Goal: Information Seeking & Learning: Learn about a topic

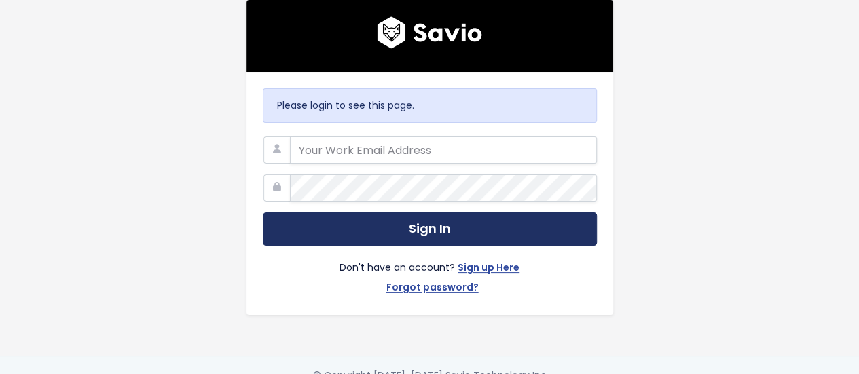
type input "[PERSON_NAME][EMAIL_ADDRESS][PERSON_NAME][DOMAIN_NAME]"
click at [336, 232] on button "Sign In" at bounding box center [430, 229] width 334 height 33
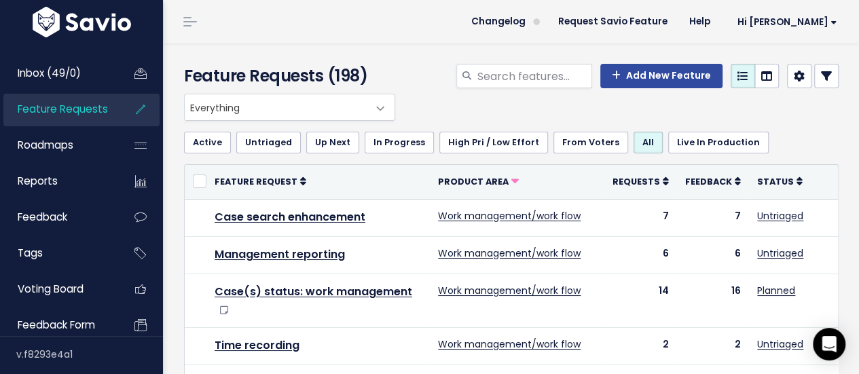
click at [821, 77] on icon at bounding box center [826, 76] width 11 height 11
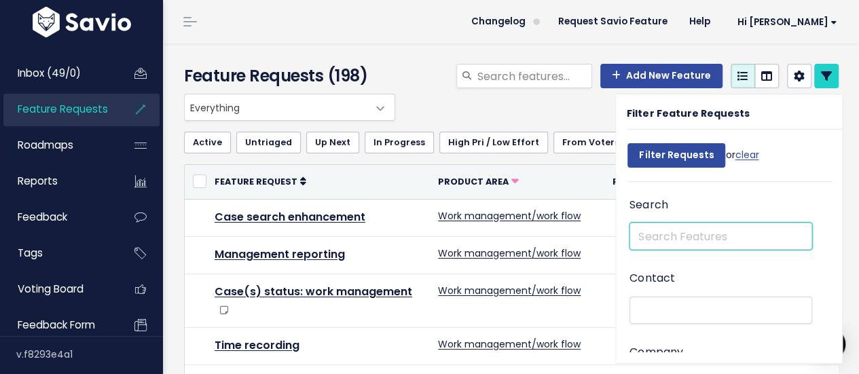
click at [635, 236] on input "text" at bounding box center [721, 236] width 183 height 27
type input "shares"
click at [628, 143] on input "Filter Requests" at bounding box center [677, 155] width 98 height 24
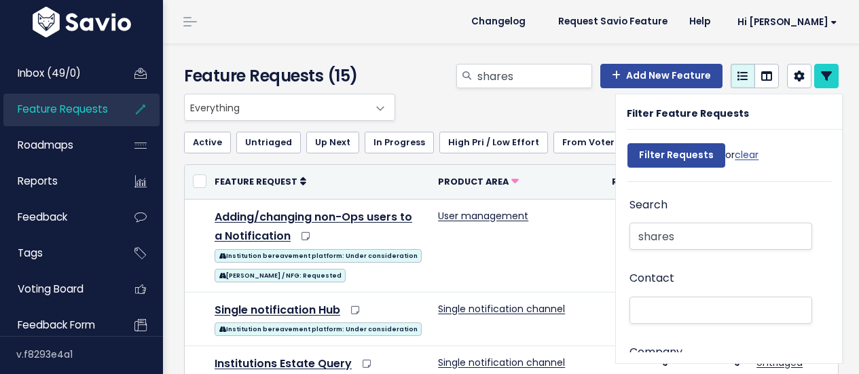
select select
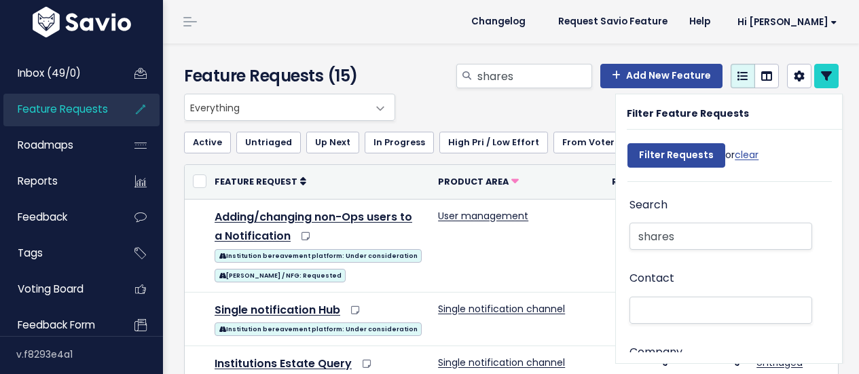
select select
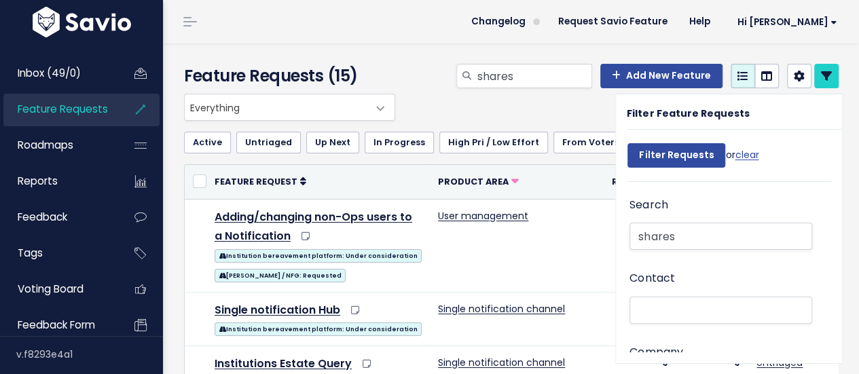
click at [461, 107] on div "Everything Any Product: Any Product Area Any Product: No Product Area No Produc…" at bounding box center [508, 107] width 655 height 27
click at [340, 103] on span "Everything" at bounding box center [276, 107] width 183 height 26
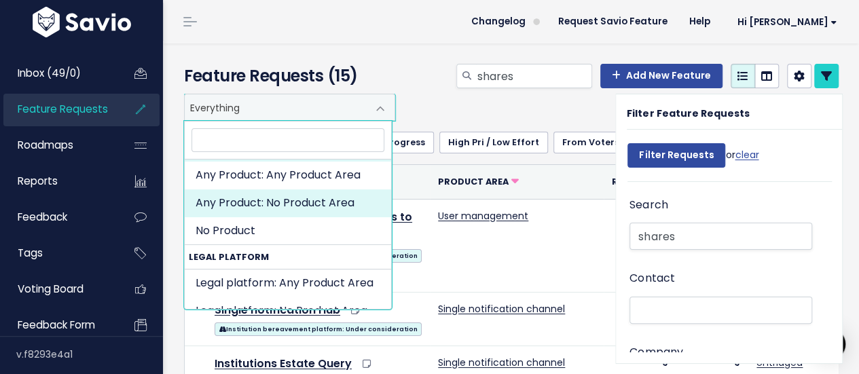
scroll to position [68, 0]
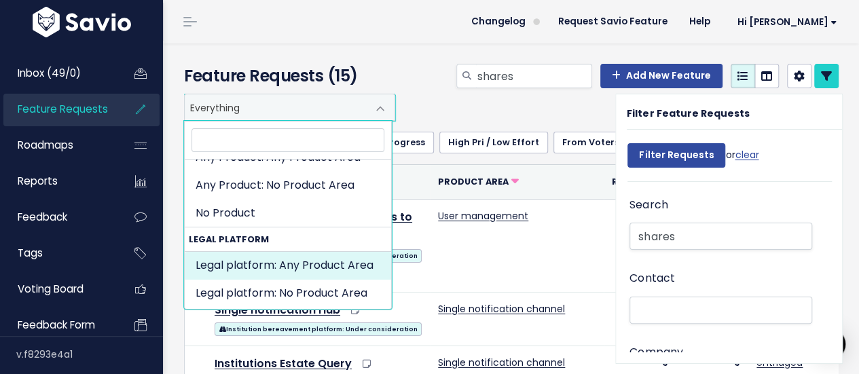
select select "MAIN:"
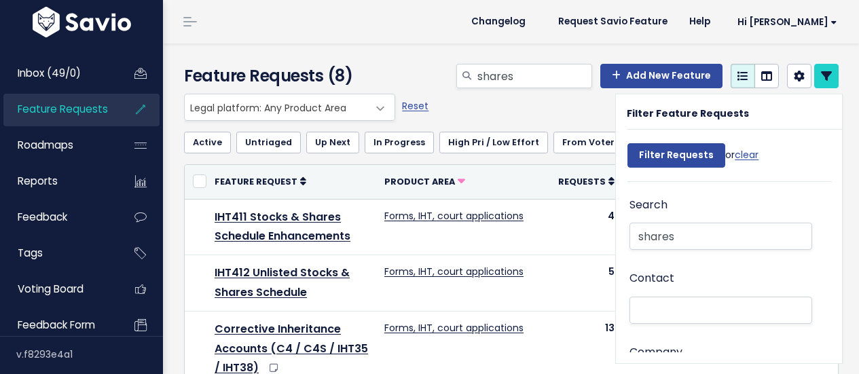
select select
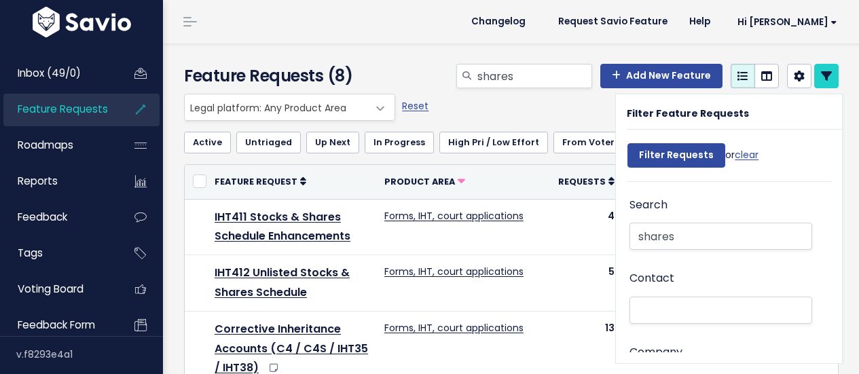
select select
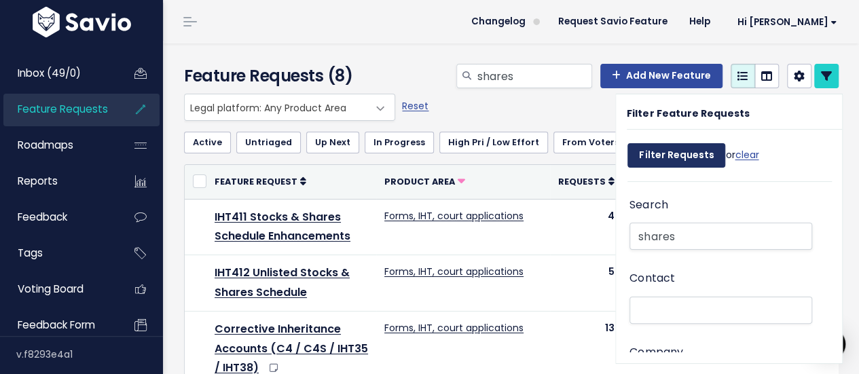
click at [648, 151] on input "Filter Requests" at bounding box center [677, 155] width 98 height 24
select select
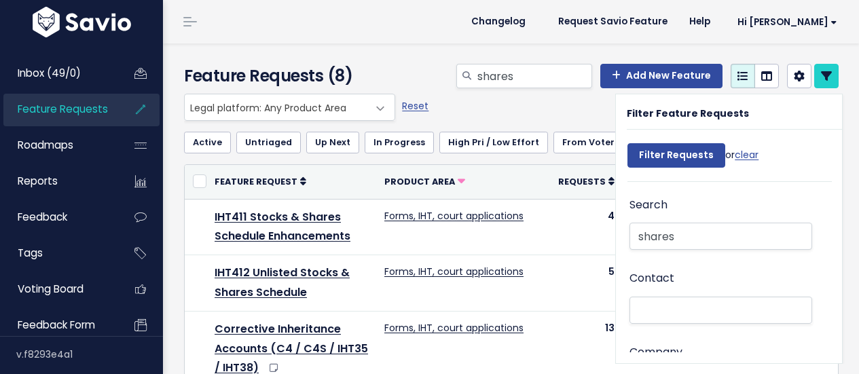
select select
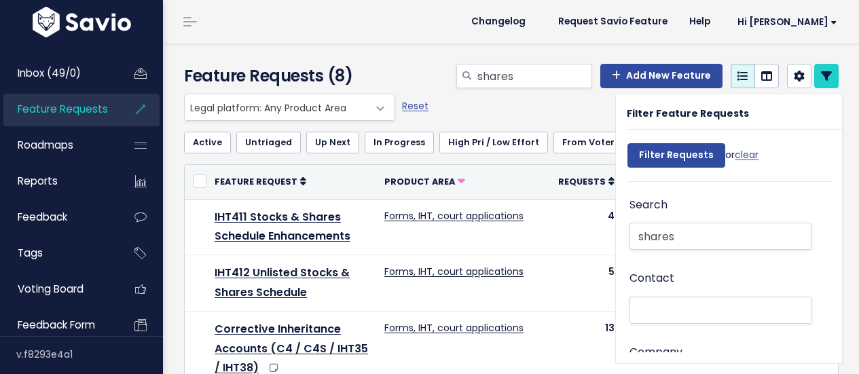
select select
click at [815, 82] on link at bounding box center [827, 76] width 24 height 24
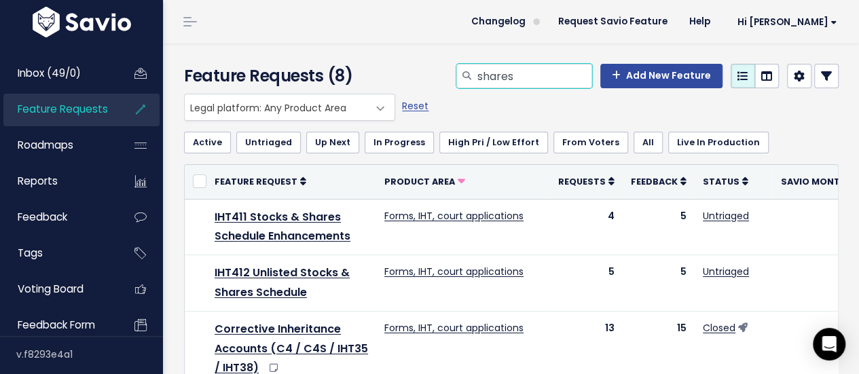
drag, startPoint x: 523, startPoint y: 77, endPoint x: 437, endPoint y: 82, distance: 86.4
click at [437, 84] on div "shares Add New Feature" at bounding box center [624, 79] width 450 height 30
click at [436, 47] on div "Feature Requests (8) Add New Feature" at bounding box center [509, 68] width 692 height 50
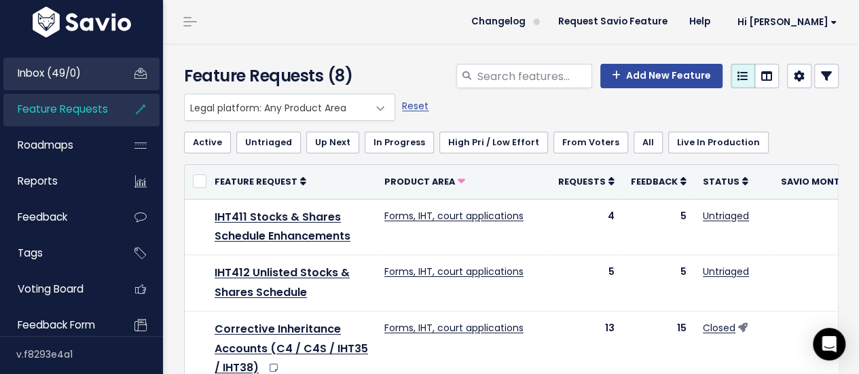
click at [76, 65] on link "Inbox (49/0)" at bounding box center [57, 73] width 109 height 31
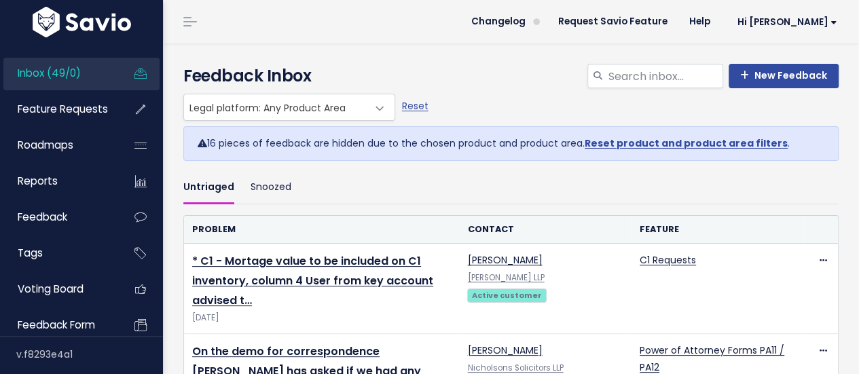
click at [516, 73] on h4 "Feedback Inbox" at bounding box center [511, 76] width 656 height 24
click at [634, 81] on input "search" at bounding box center [665, 76] width 116 height 24
click at [633, 108] on div "Everything Any Product: Any Product Area Any Product: No Product Area No Produc…" at bounding box center [508, 107] width 656 height 27
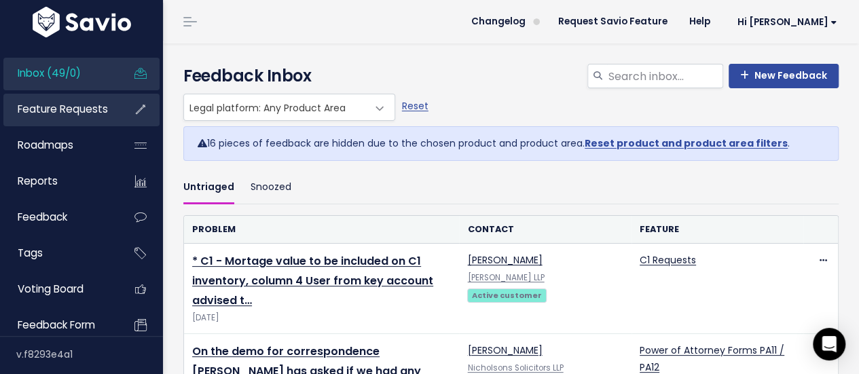
click at [84, 105] on span "Feature Requests" at bounding box center [63, 109] width 90 height 14
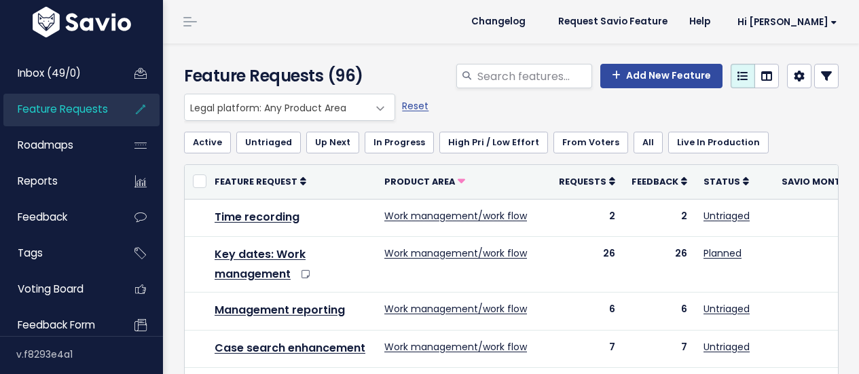
select select
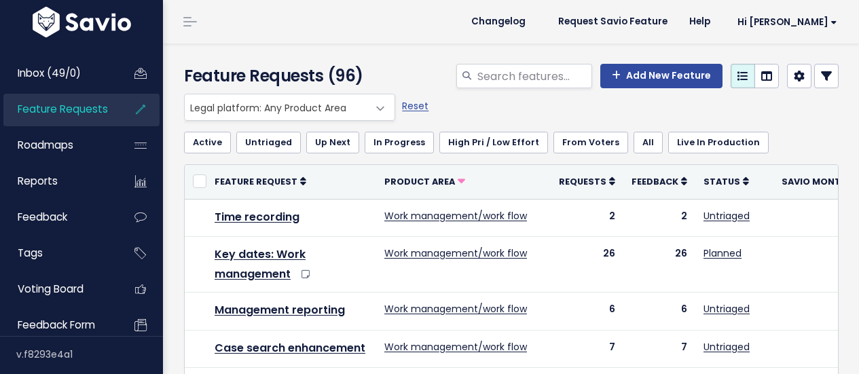
select select
click at [821, 75] on icon at bounding box center [826, 76] width 11 height 11
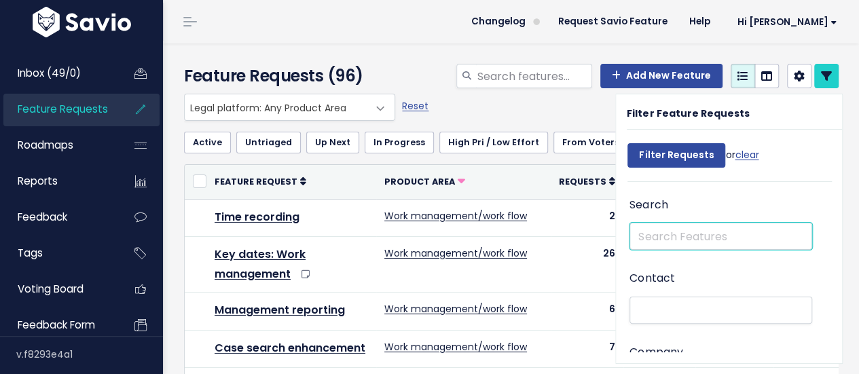
click at [704, 243] on input "text" at bounding box center [721, 236] width 183 height 27
type input "work management"
click at [628, 143] on input "Filter Requests" at bounding box center [677, 155] width 98 height 24
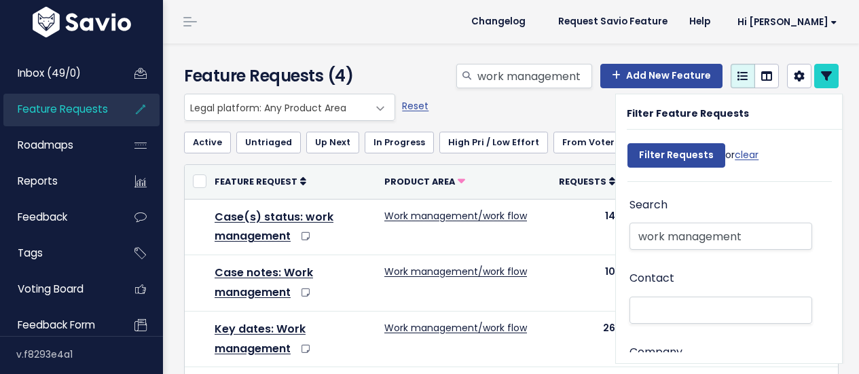
select select
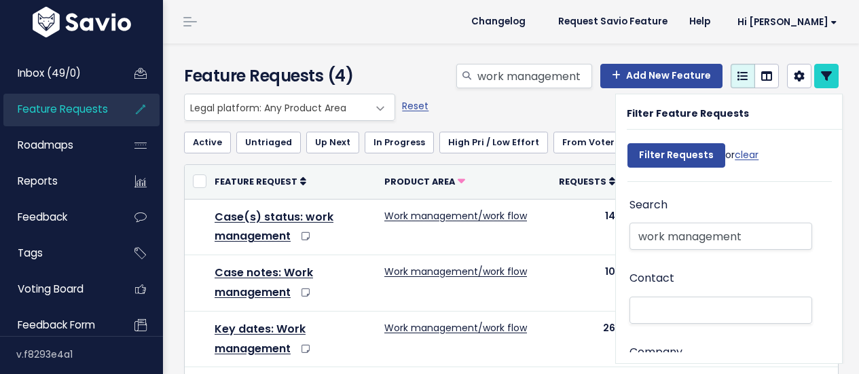
select select
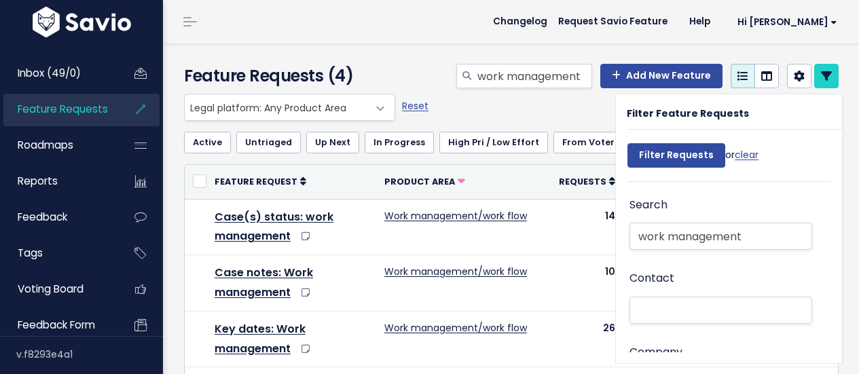
select select
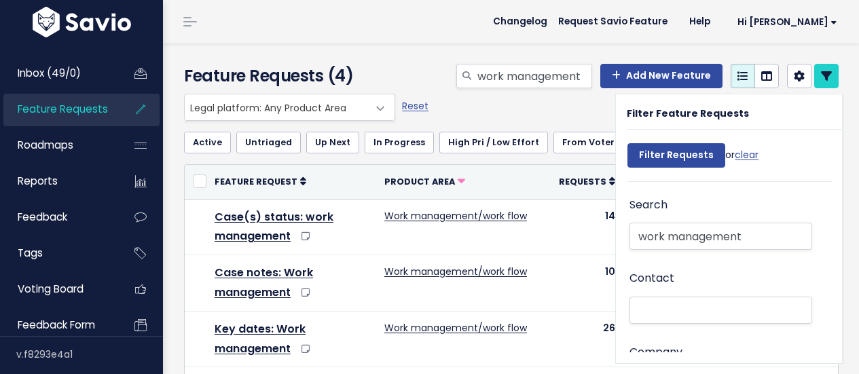
select select
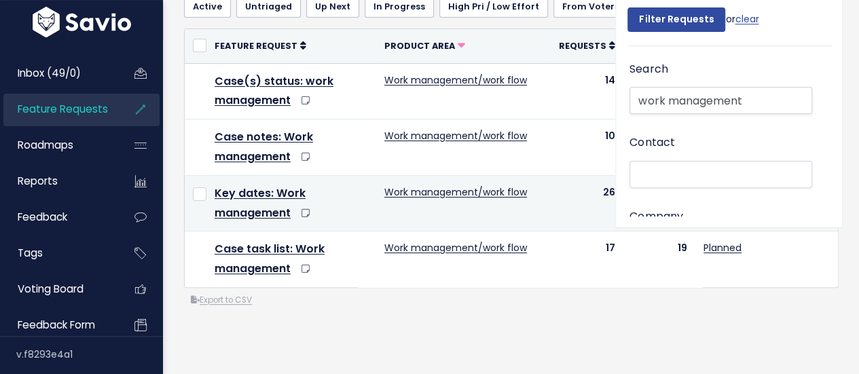
scroll to position [68, 0]
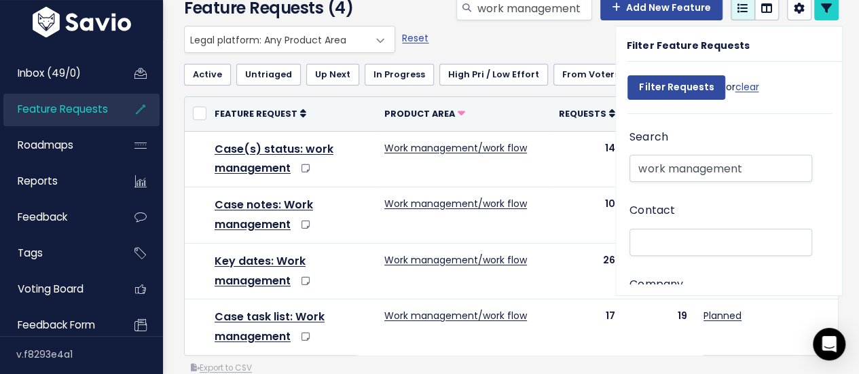
click at [462, 41] on div "Everything Any Product: Any Product Area Any Product: No Product Area No Produc…" at bounding box center [508, 39] width 655 height 27
click at [821, 13] on icon at bounding box center [826, 8] width 11 height 11
